Goal: Information Seeking & Learning: Stay updated

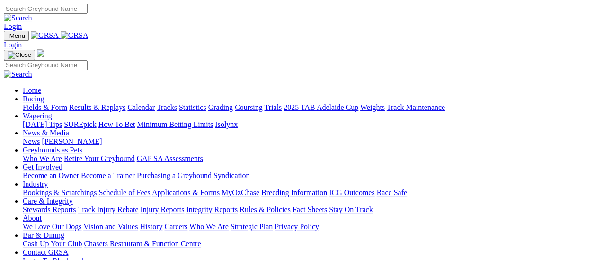
click at [47, 103] on link "Fields & Form" at bounding box center [45, 107] width 45 height 8
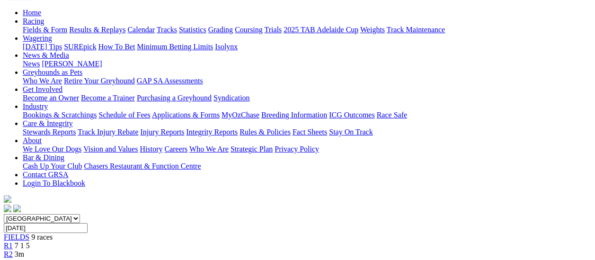
scroll to position [142, 0]
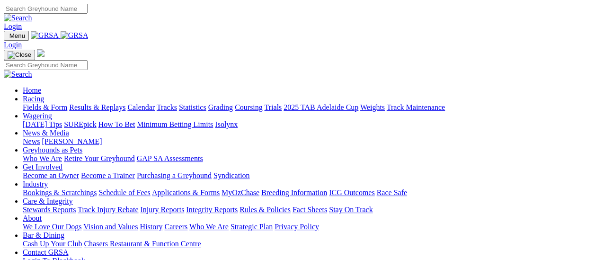
click at [103, 103] on link "Results & Replays" at bounding box center [97, 107] width 56 height 8
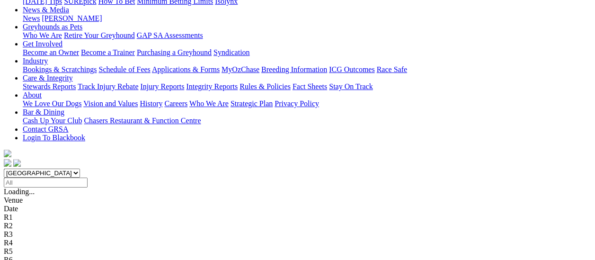
scroll to position [142, 0]
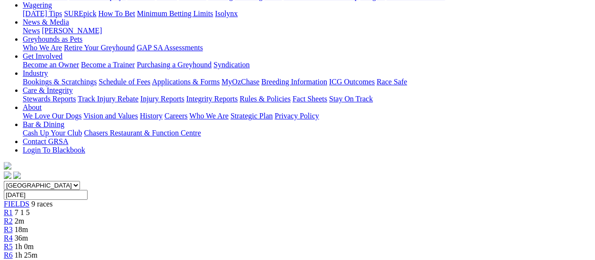
scroll to position [142, 0]
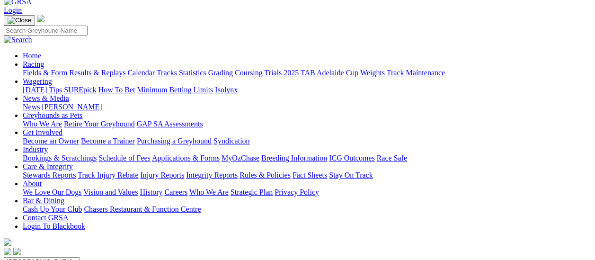
scroll to position [47, 0]
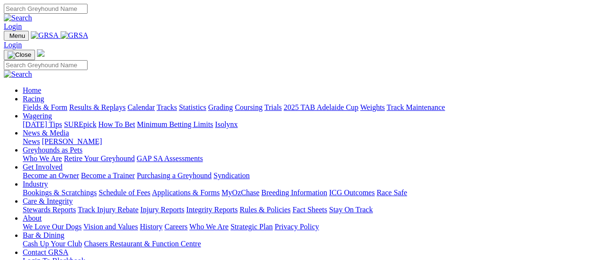
click at [102, 103] on link "Results & Replays" at bounding box center [97, 107] width 56 height 8
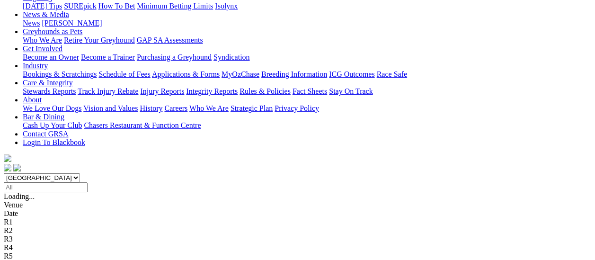
scroll to position [95, 0]
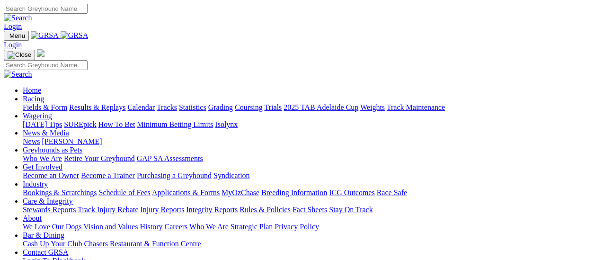
click at [101, 103] on link "Results & Replays" at bounding box center [97, 107] width 56 height 8
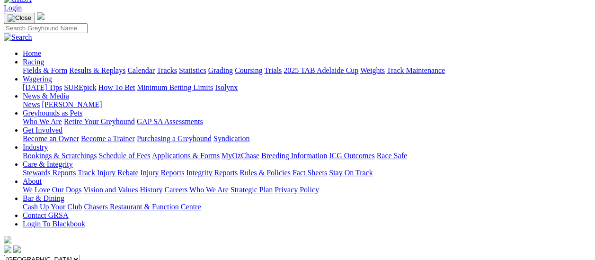
scroll to position [47, 0]
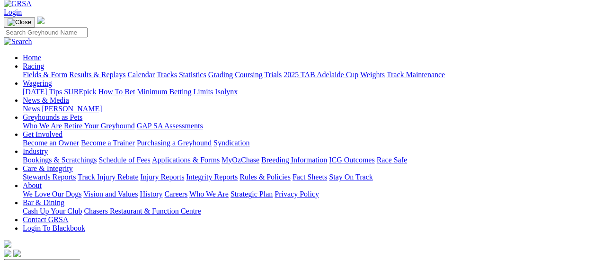
scroll to position [95, 0]
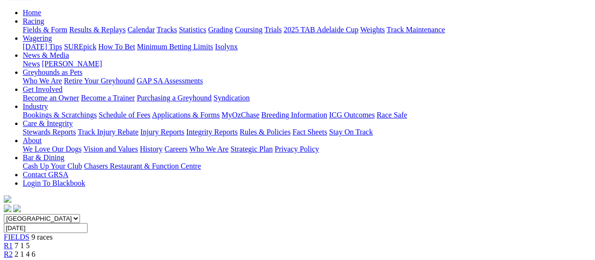
click at [13, 259] on span "R3" at bounding box center [8, 263] width 9 height 8
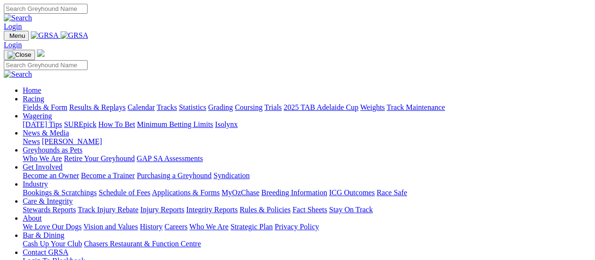
click at [109, 103] on link "Results & Replays" at bounding box center [97, 107] width 56 height 8
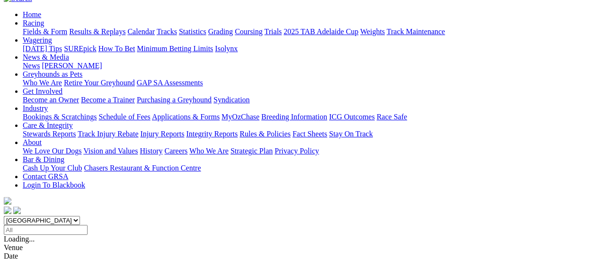
scroll to position [95, 0]
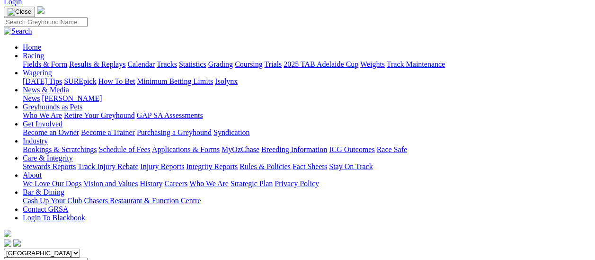
scroll to position [47, 0]
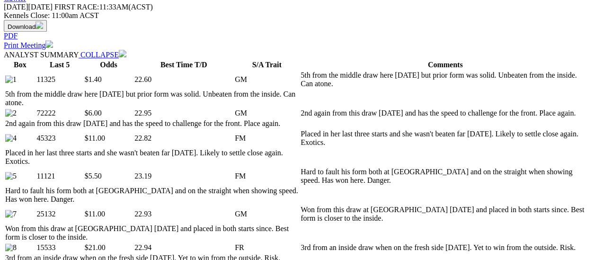
scroll to position [426, 0]
